Goal: Navigation & Orientation: Find specific page/section

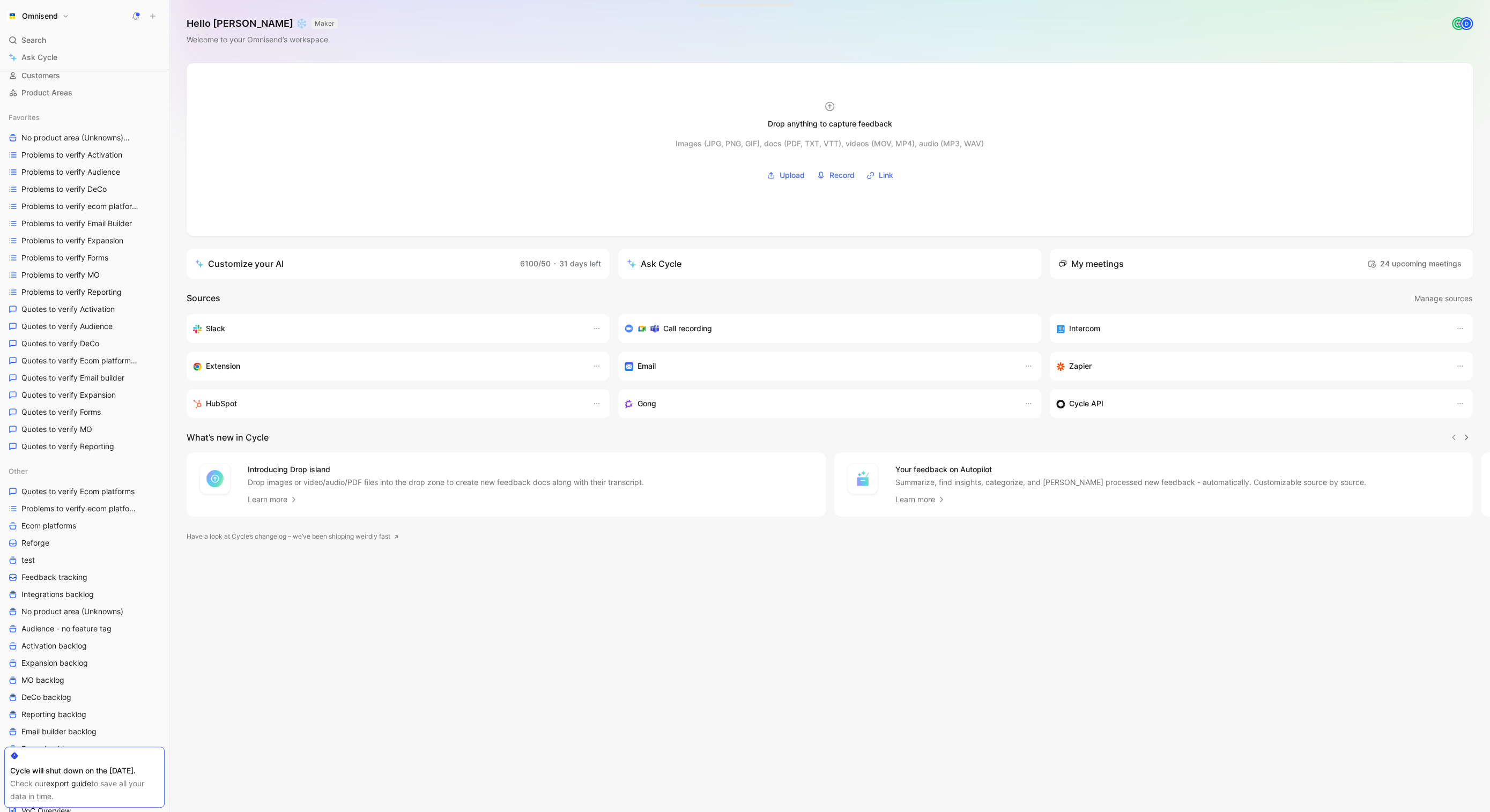
scroll to position [112, 0]
click at [67, 663] on link "MO backlog" at bounding box center [85, 662] width 160 height 16
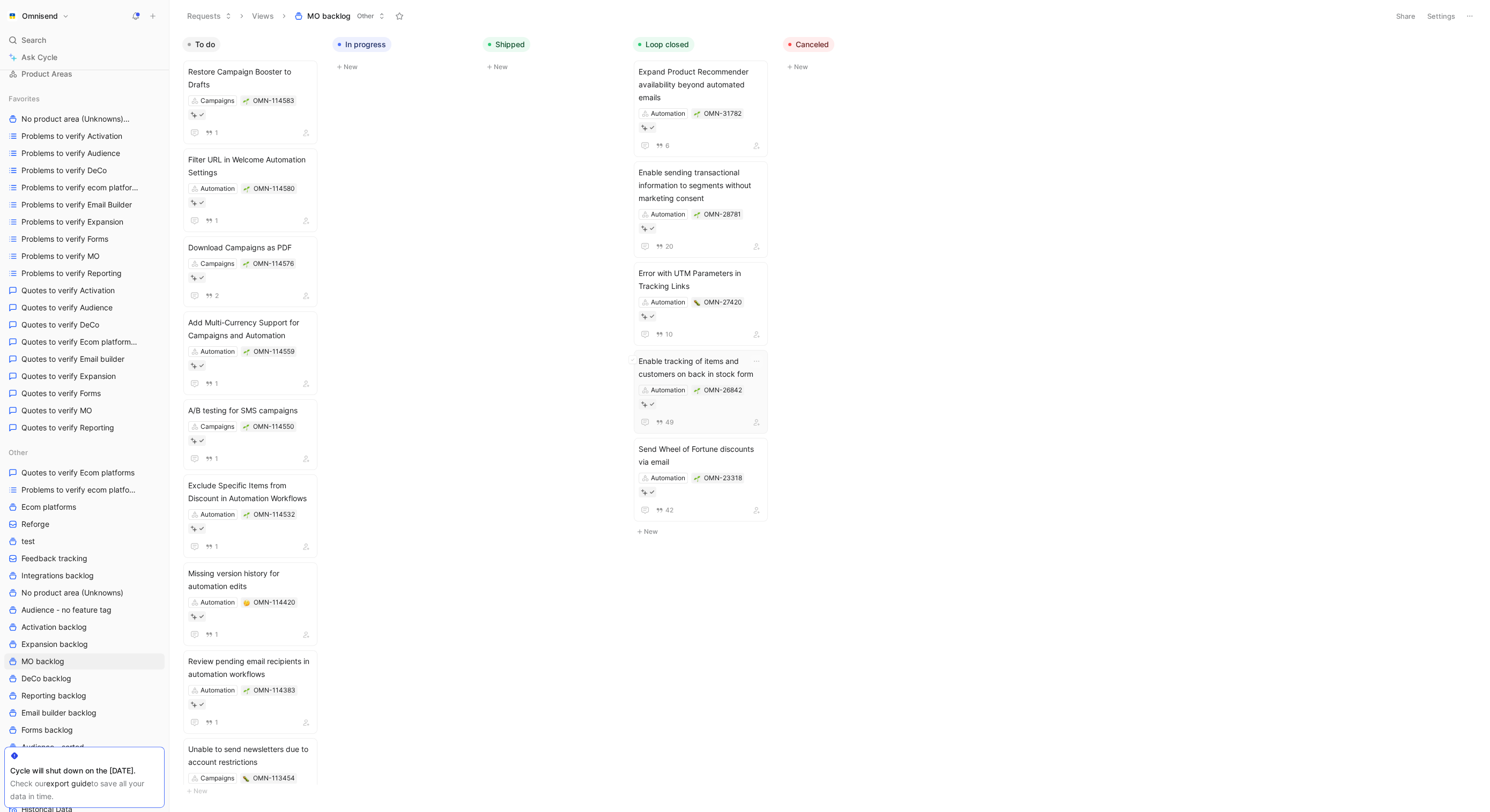
click at [671, 355] on span "Enable tracking of items and customers on back in stock form" at bounding box center [700, 367] width 124 height 26
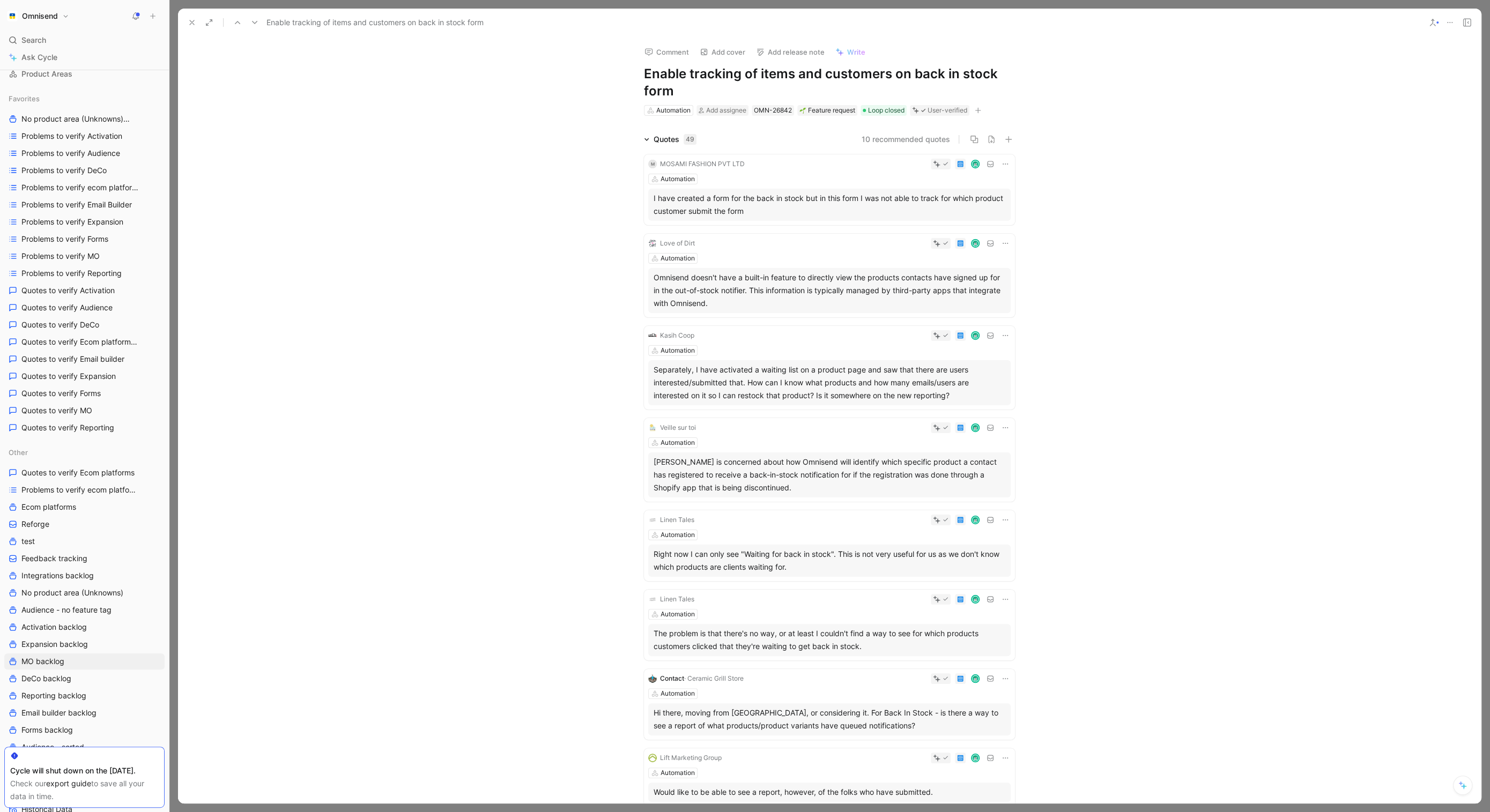
click at [192, 24] on icon at bounding box center [192, 23] width 9 height 9
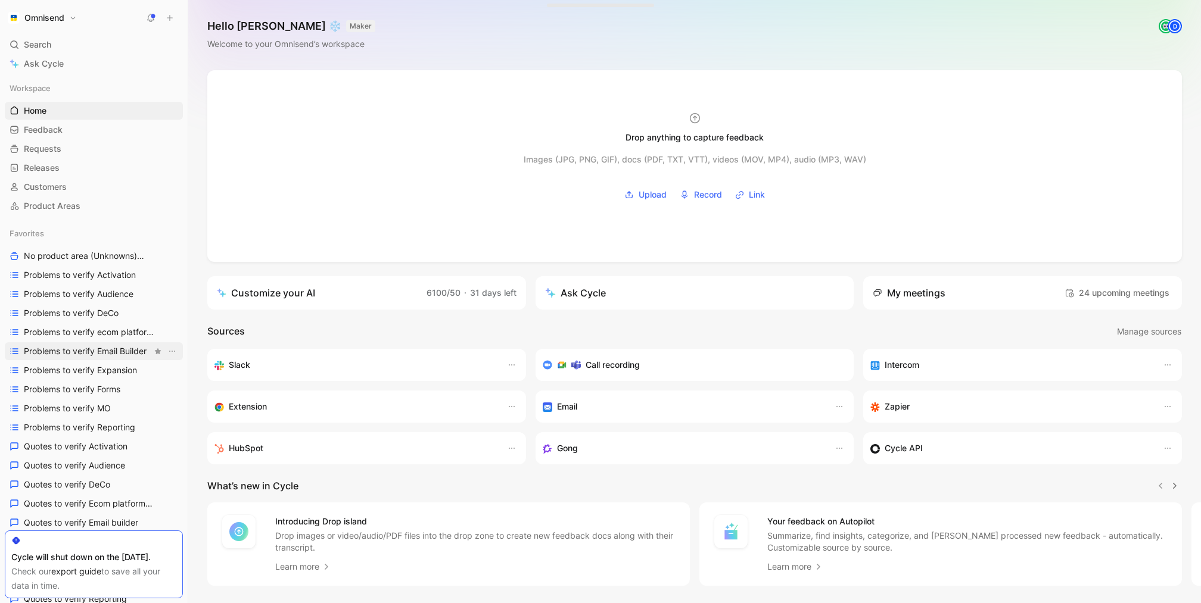
scroll to position [654, 0]
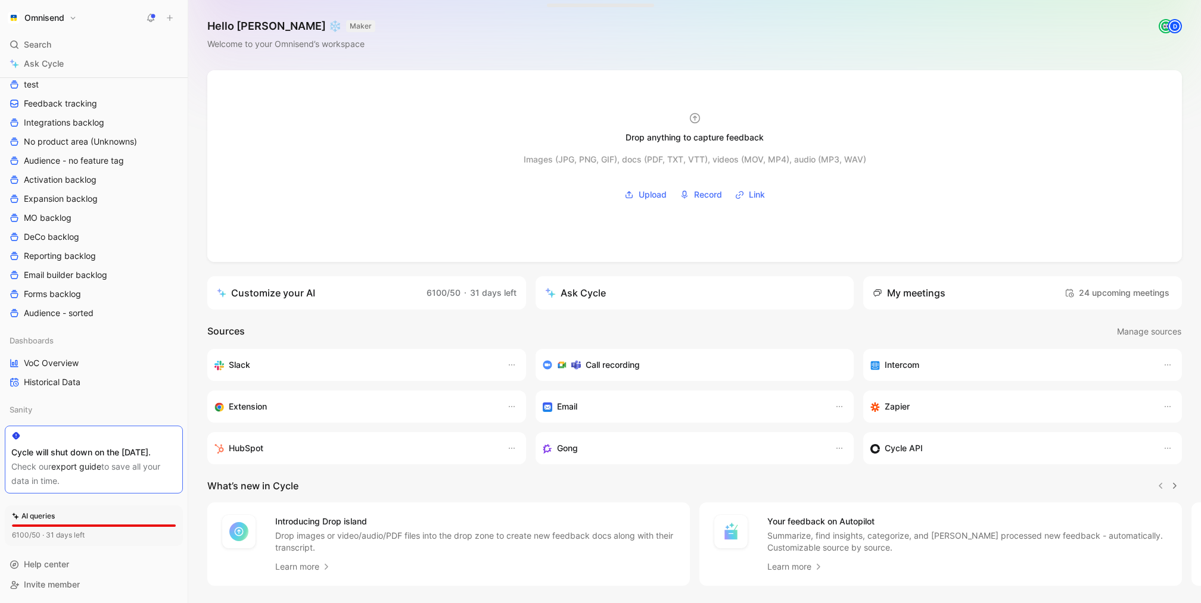
click at [77, 4] on div "Omnisend Search ⌘ K Ask Cycle Workspace Home G then H Feedback G then F Request…" at bounding box center [94, 301] width 188 height 603
click at [77, 11] on button "Omnisend" at bounding box center [42, 18] width 75 height 17
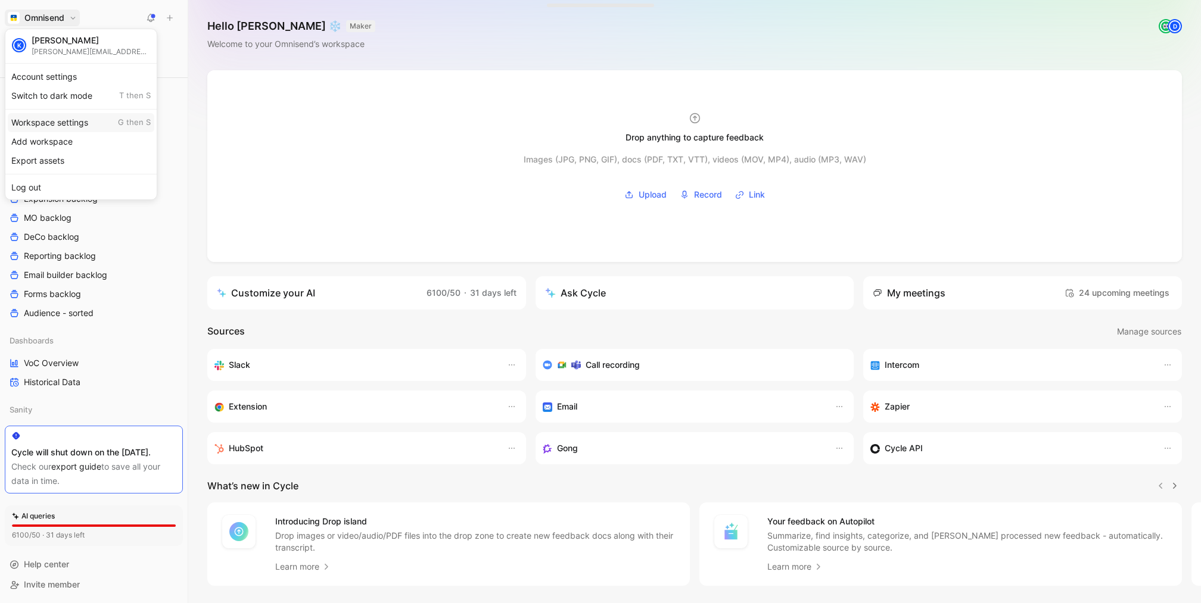
click at [91, 120] on div "Workspace settings G then S" at bounding box center [81, 122] width 147 height 19
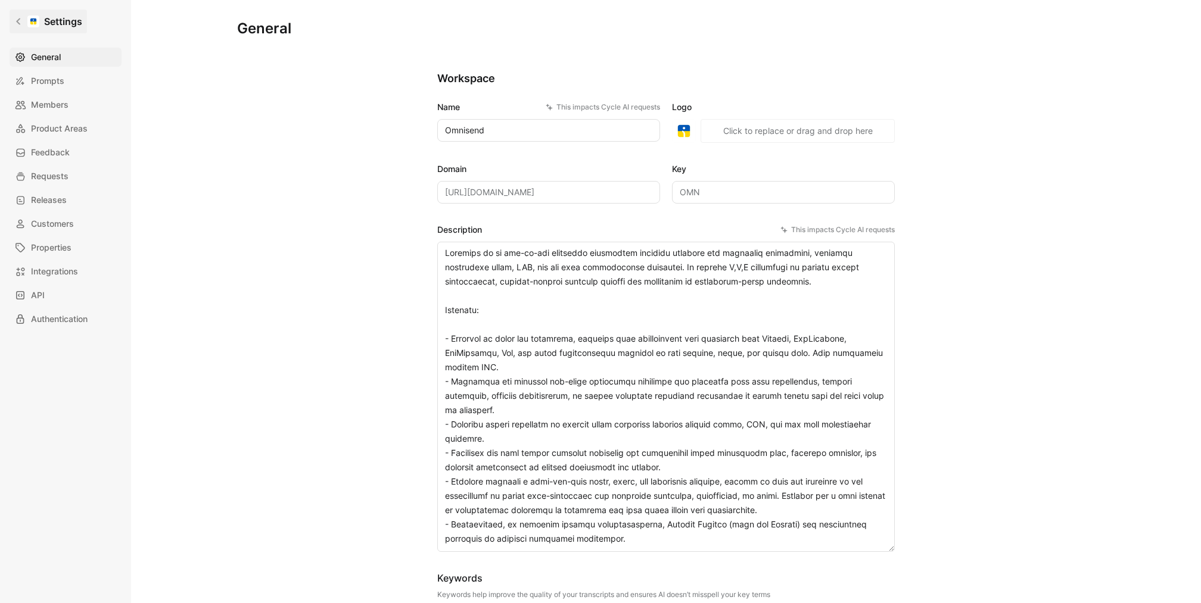
click at [26, 29] on link "Settings" at bounding box center [48, 22] width 77 height 24
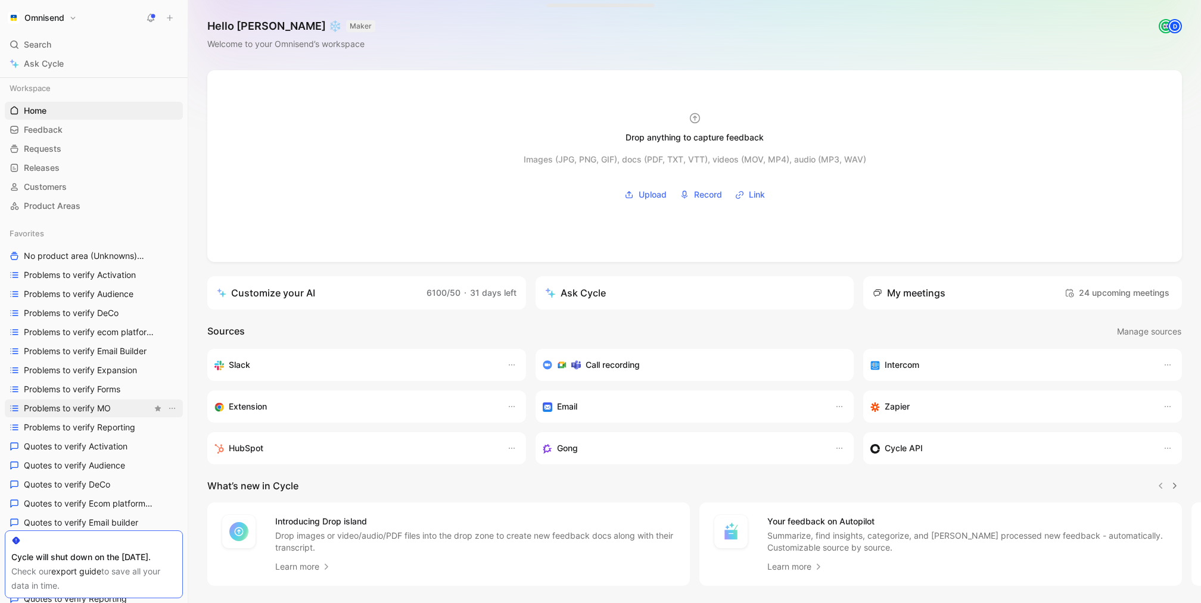
scroll to position [654, 0]
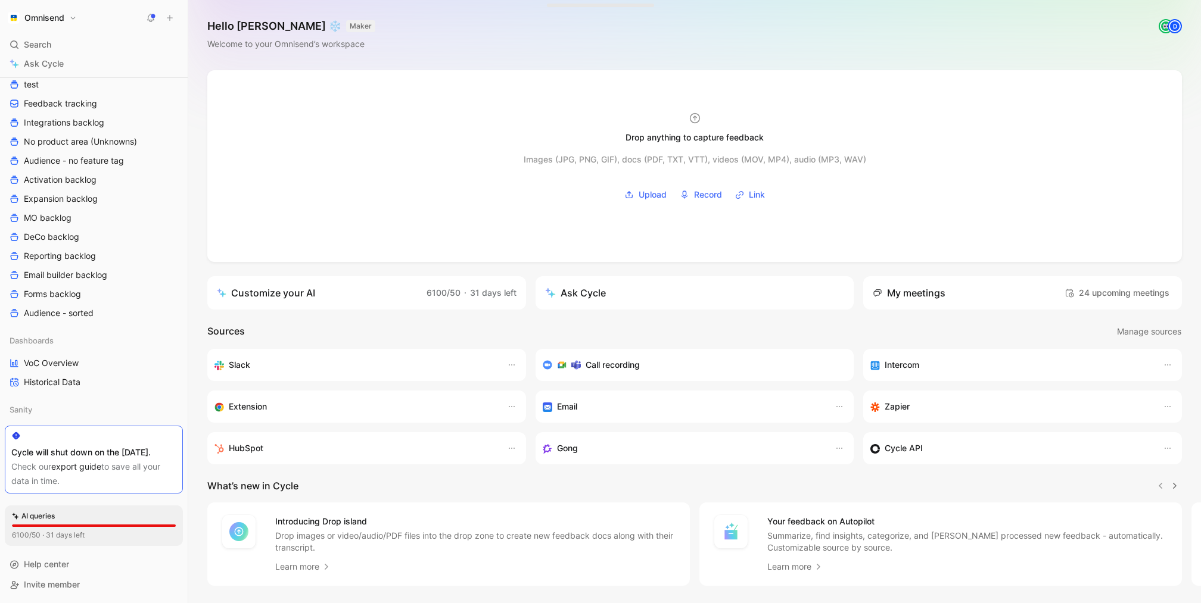
click at [88, 538] on section "6100/50 · 31 days left" at bounding box center [94, 535] width 164 height 12
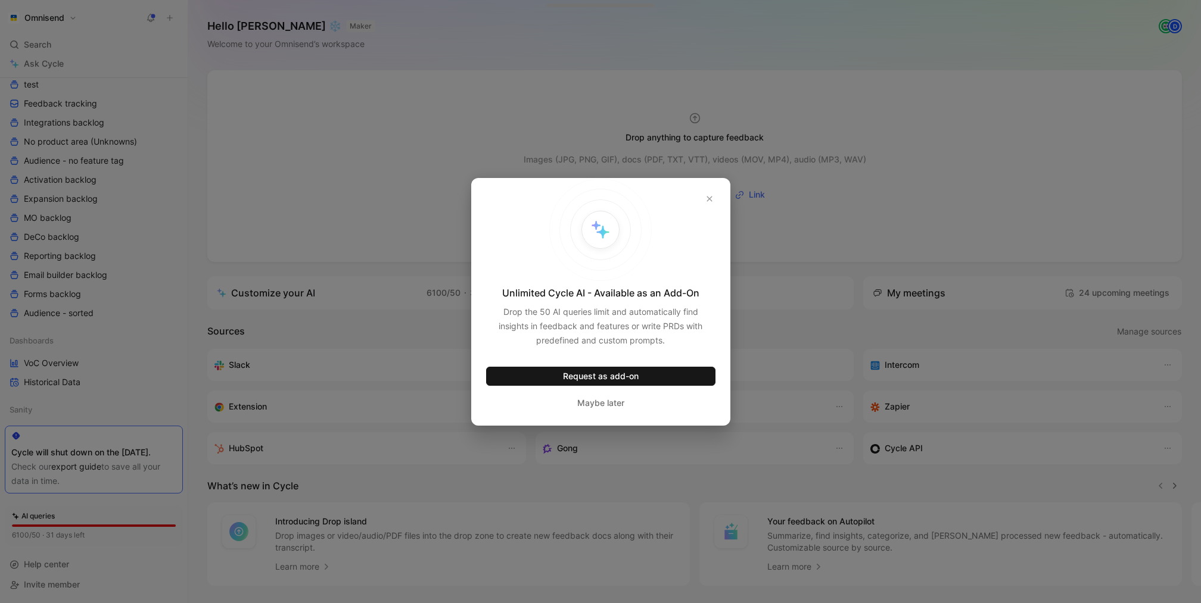
click at [392, 291] on div at bounding box center [600, 301] width 1201 height 603
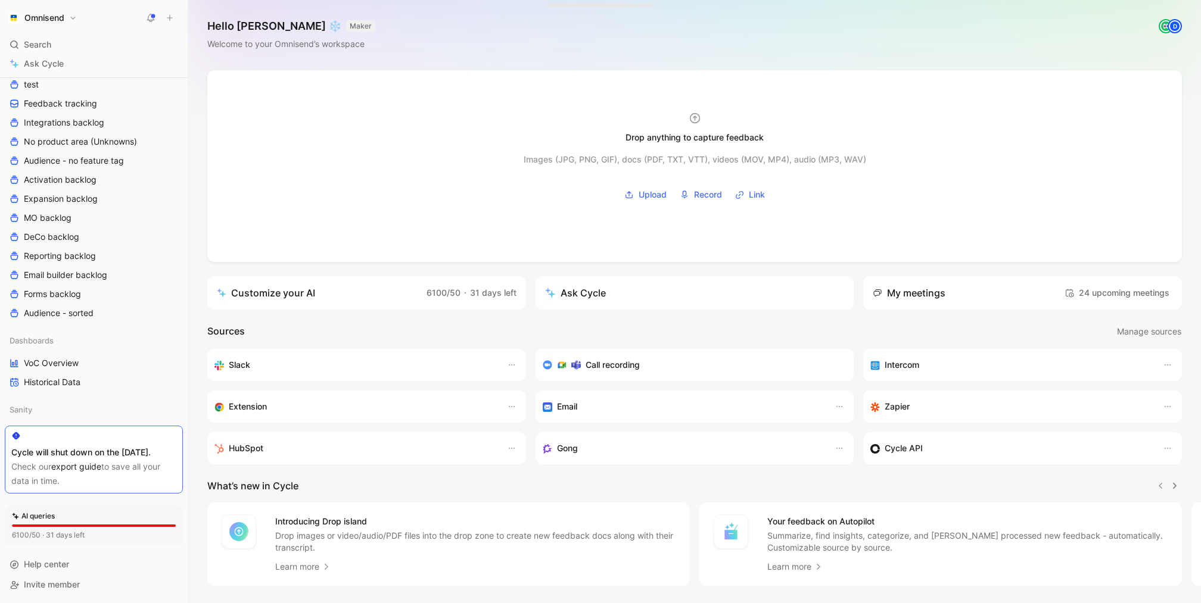
scroll to position [0, 0]
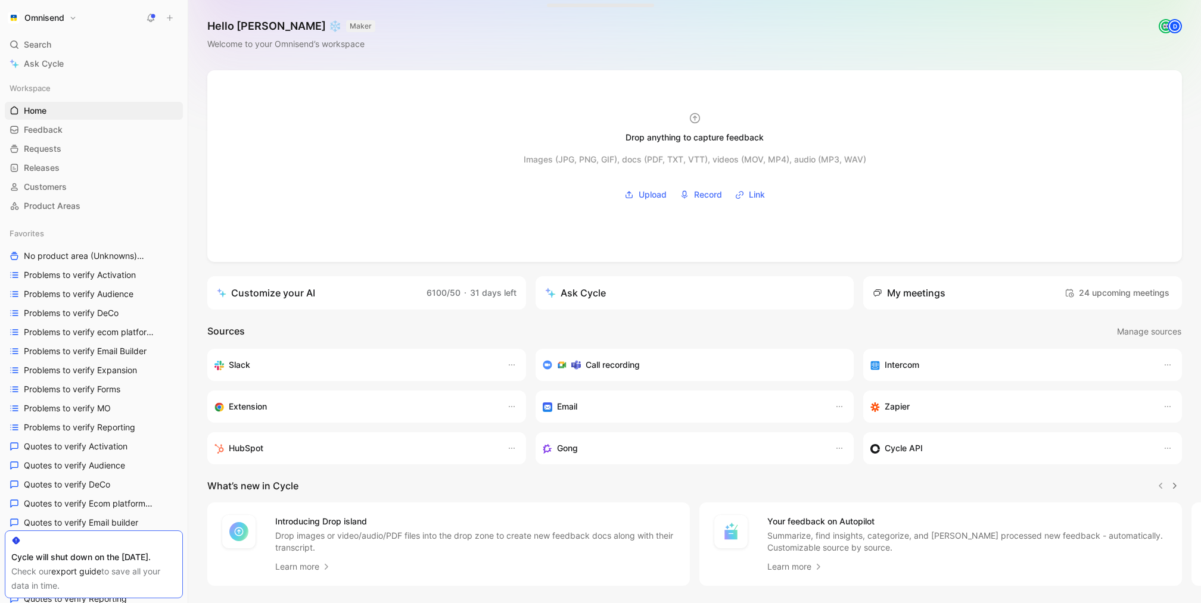
click at [77, 17] on button "Omnisend" at bounding box center [42, 18] width 75 height 17
click at [94, 120] on div "Workspace settings G then S" at bounding box center [81, 122] width 147 height 19
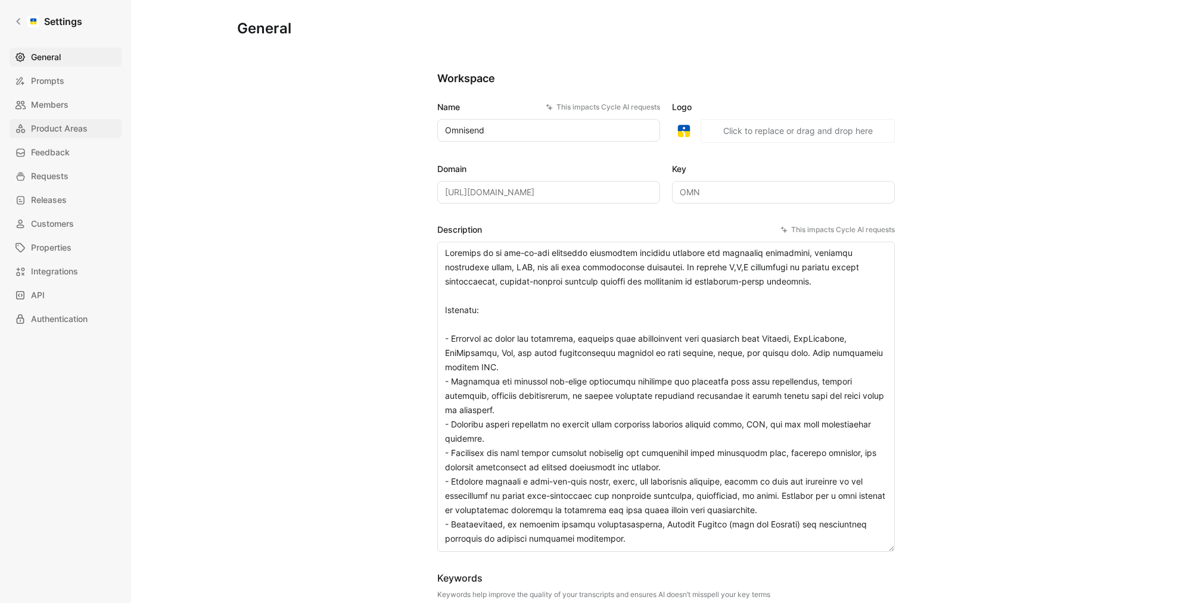
click at [83, 130] on span "Product Areas" at bounding box center [59, 129] width 57 height 14
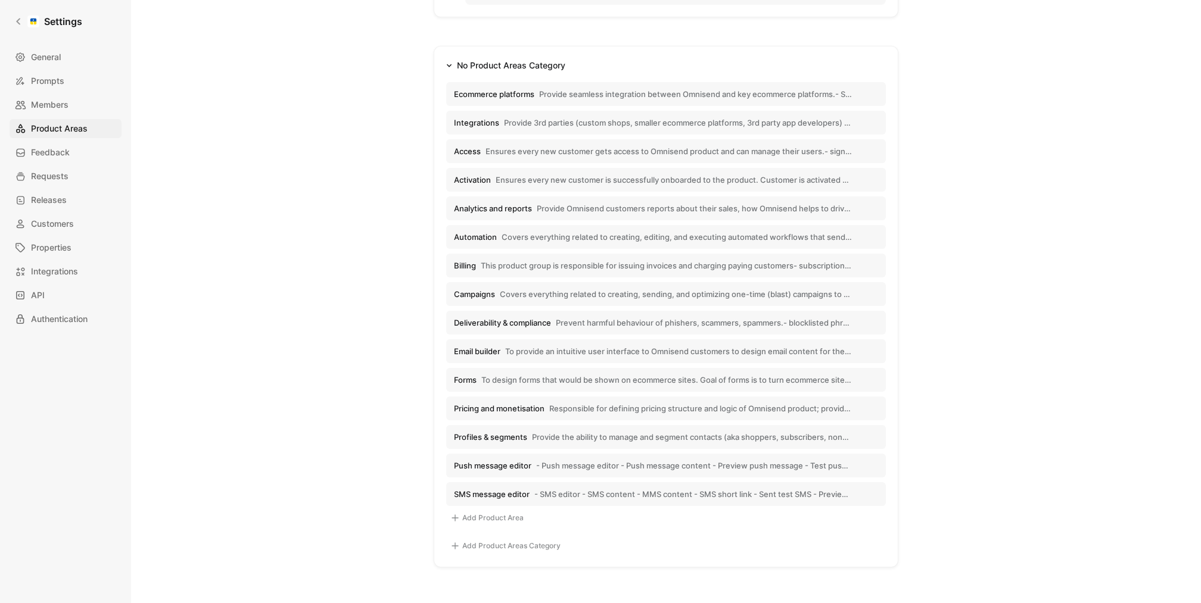
scroll to position [162, 0]
click at [842, 434] on span "Provide the ability to manage and segment contacts (aka shoppers, subscribers, …" at bounding box center [692, 436] width 320 height 11
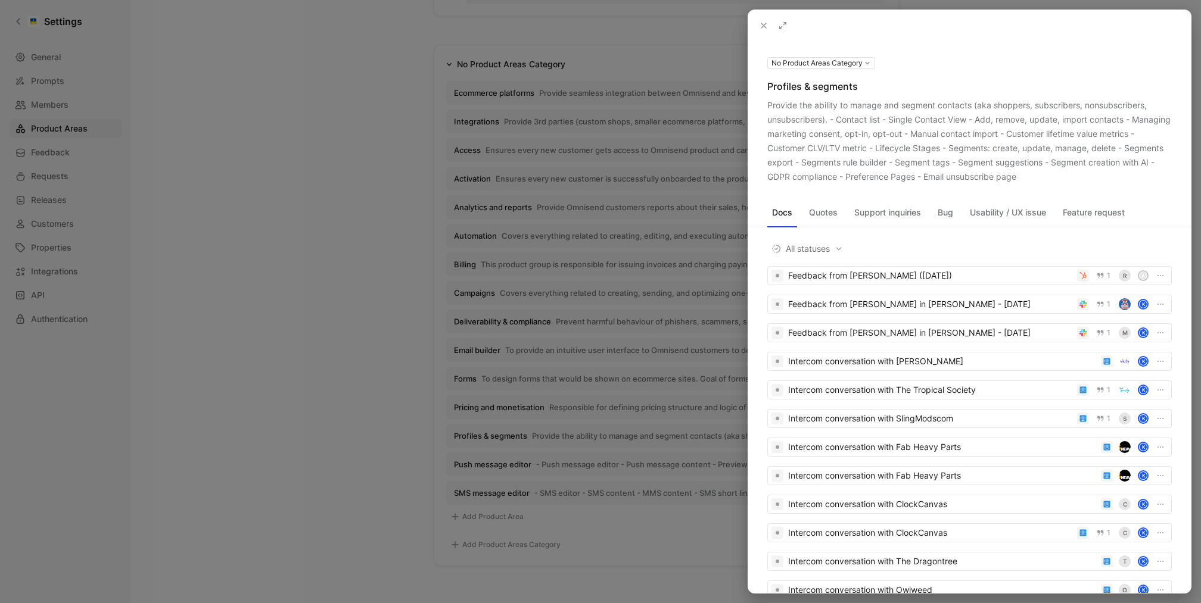
click at [0, 0] on button at bounding box center [0, 0] width 0 height 0
